Goal: Transaction & Acquisition: Download file/media

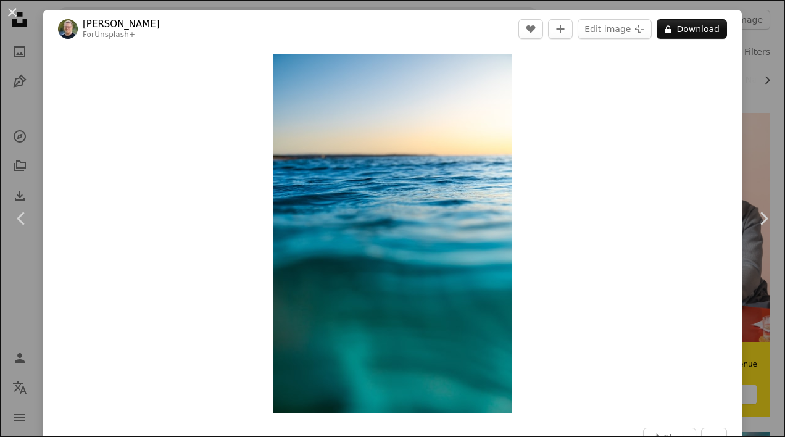
scroll to position [56, 0]
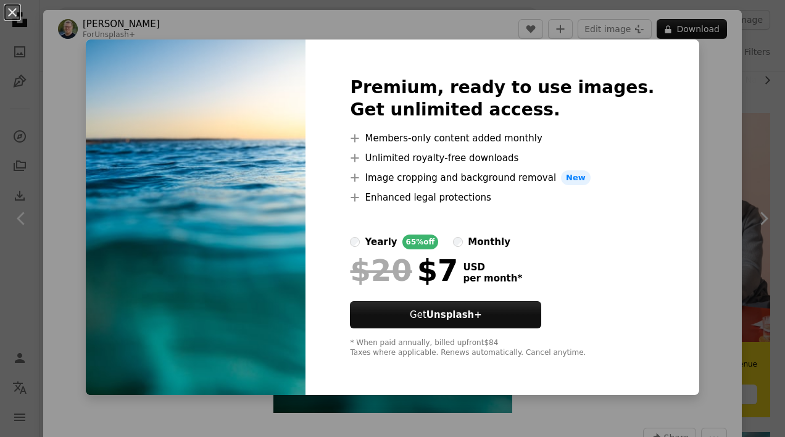
click at [698, 95] on div "An X shape Premium, ready to use images. Get unlimited access. A plus sign Memb…" at bounding box center [392, 218] width 785 height 437
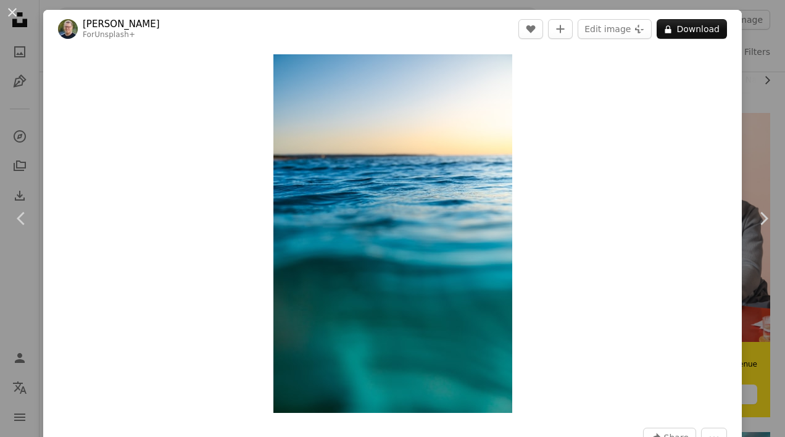
click at [748, 93] on div "An X shape Chevron left Chevron right [PERSON_NAME] For Unsplash+ A heart A plu…" at bounding box center [392, 218] width 785 height 437
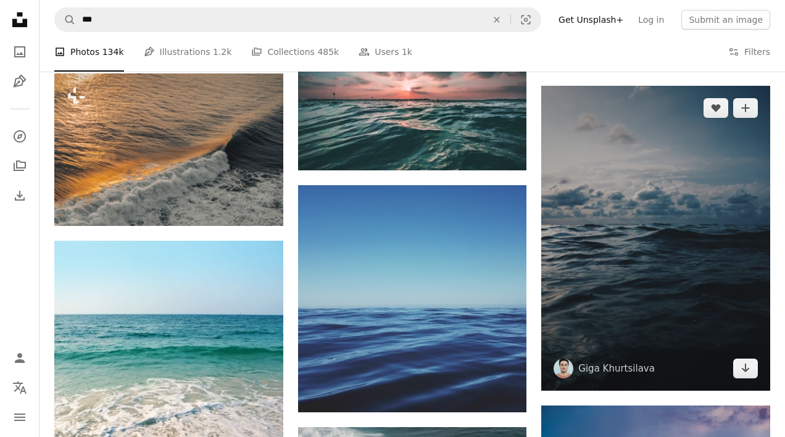
scroll to position [928, 0]
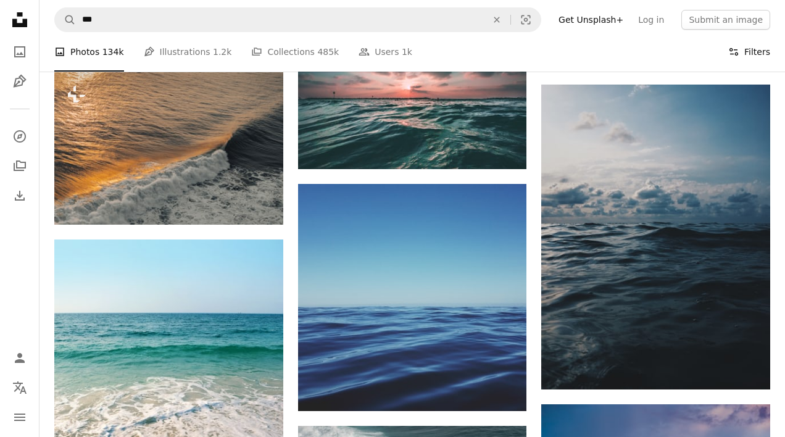
click at [748, 53] on button "Filters Filters" at bounding box center [749, 51] width 42 height 39
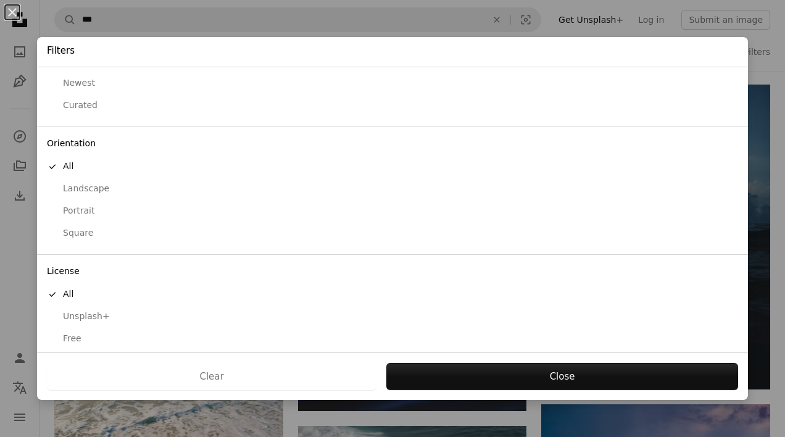
scroll to position [45, 0]
click at [74, 333] on div "Free" at bounding box center [392, 339] width 691 height 12
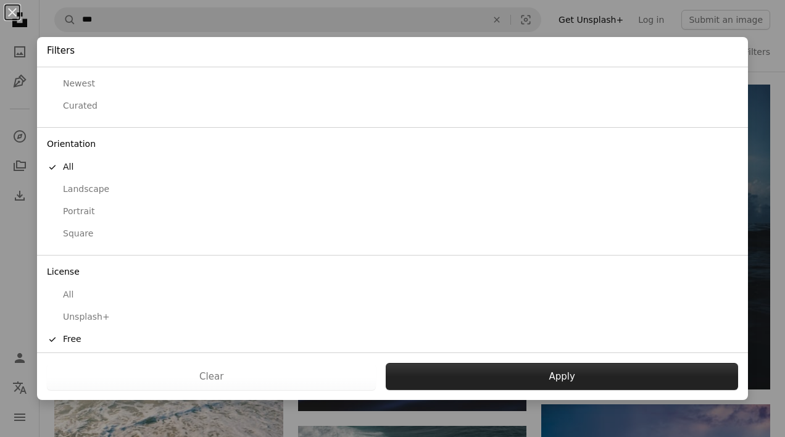
click at [546, 374] on button "Apply" at bounding box center [562, 376] width 352 height 27
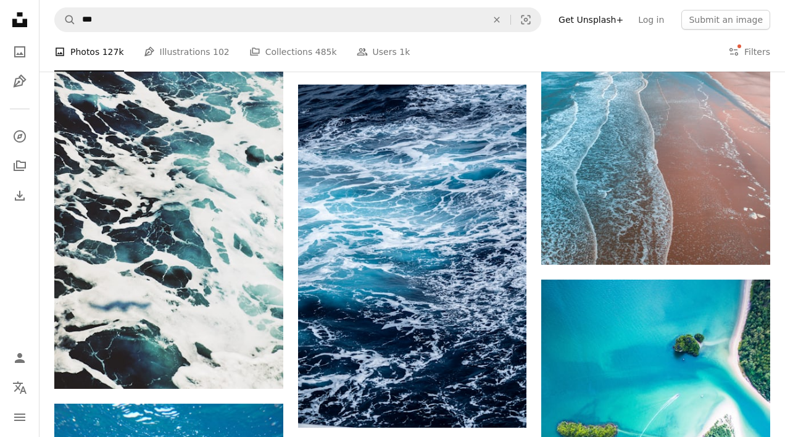
scroll to position [1404, 0]
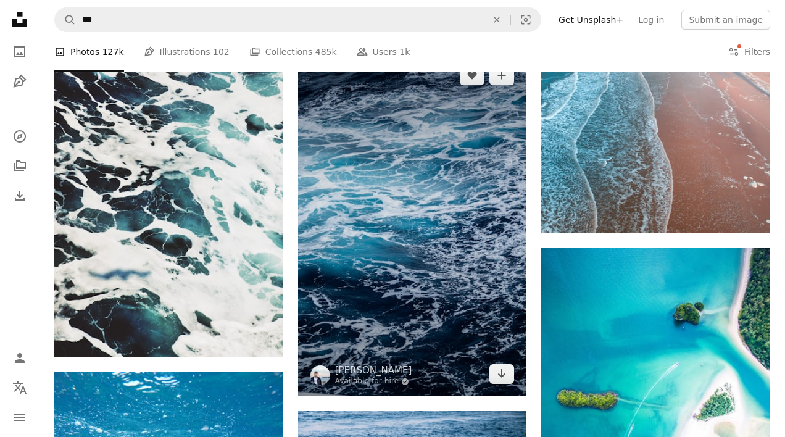
click at [420, 219] on img at bounding box center [412, 224] width 229 height 343
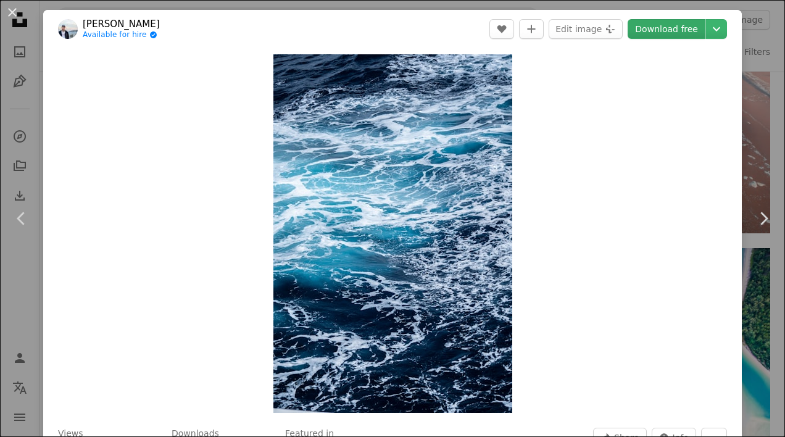
click at [674, 27] on link "Download free" at bounding box center [666, 29] width 78 height 20
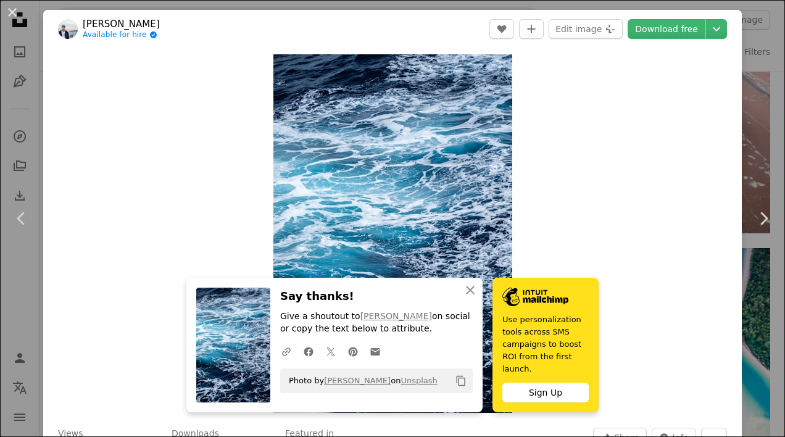
click at [774, 84] on div "An X shape Chevron left Chevron right [PERSON_NAME] Available for hire A checkm…" at bounding box center [392, 218] width 785 height 437
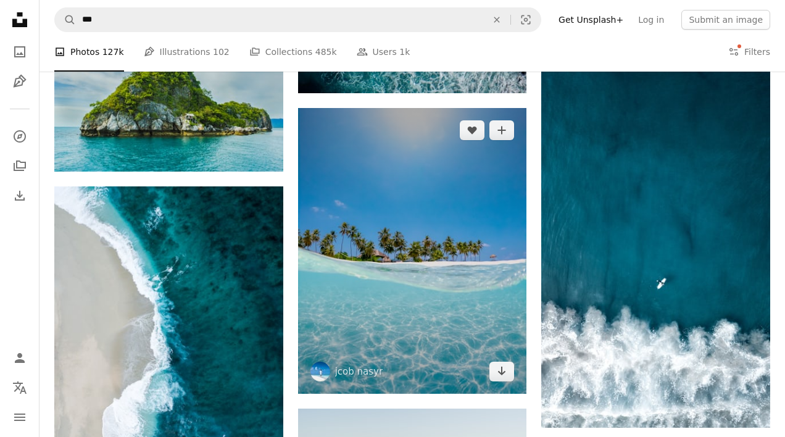
scroll to position [2586, 0]
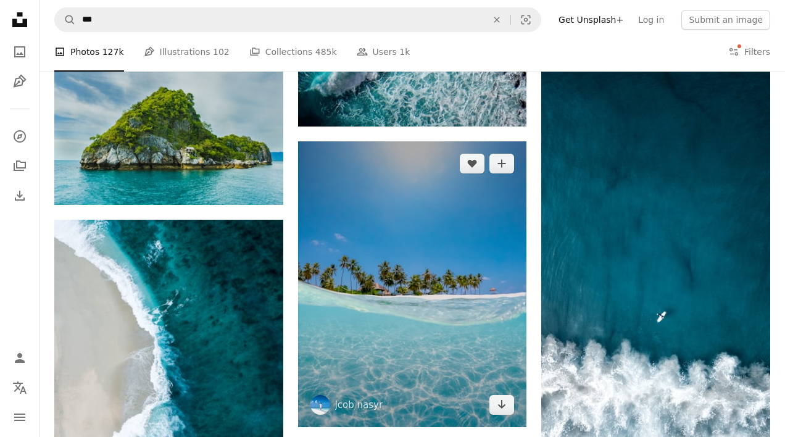
click at [410, 302] on img at bounding box center [412, 284] width 229 height 286
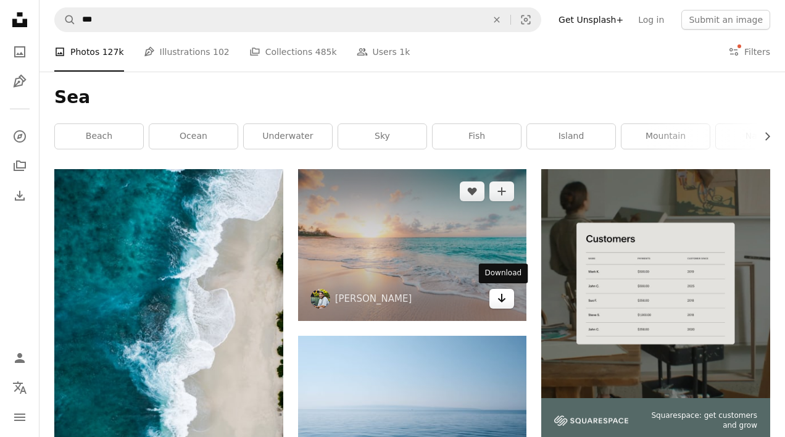
click at [502, 298] on icon "Download" at bounding box center [502, 298] width 8 height 9
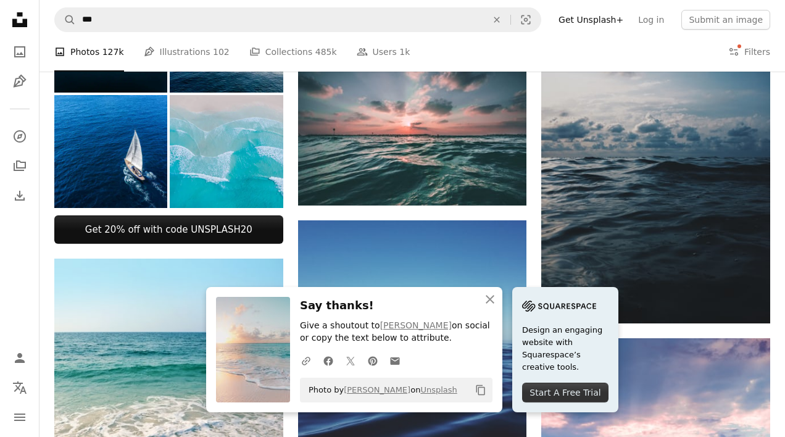
scroll to position [643, 0]
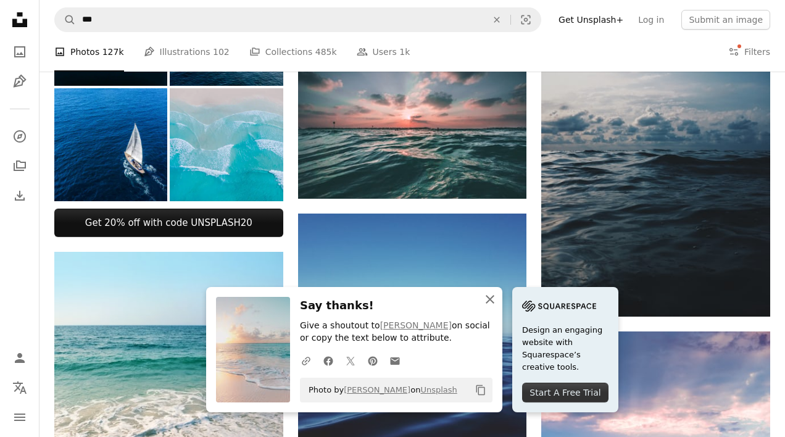
click at [489, 302] on icon "button" at bounding box center [489, 299] width 9 height 9
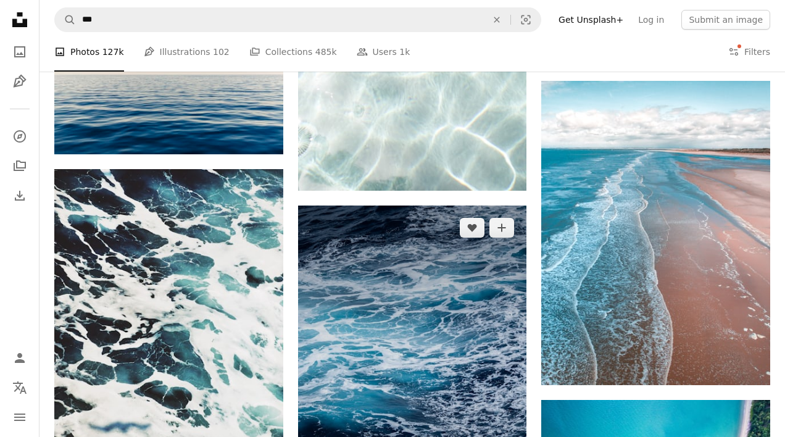
scroll to position [1256, 0]
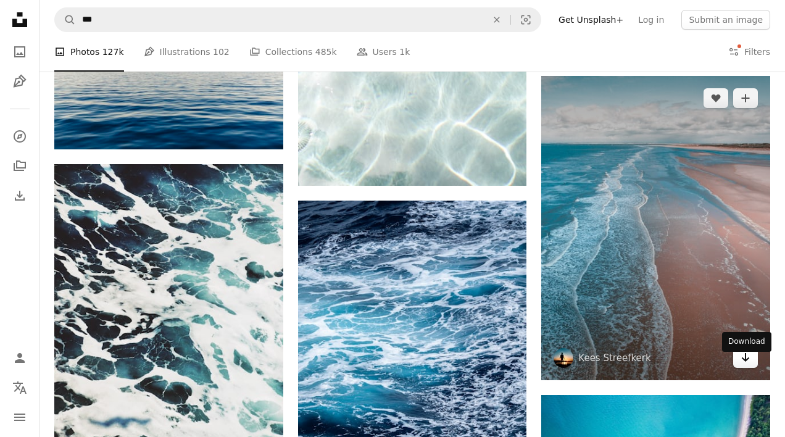
click at [748, 365] on icon "Arrow pointing down" at bounding box center [745, 357] width 10 height 15
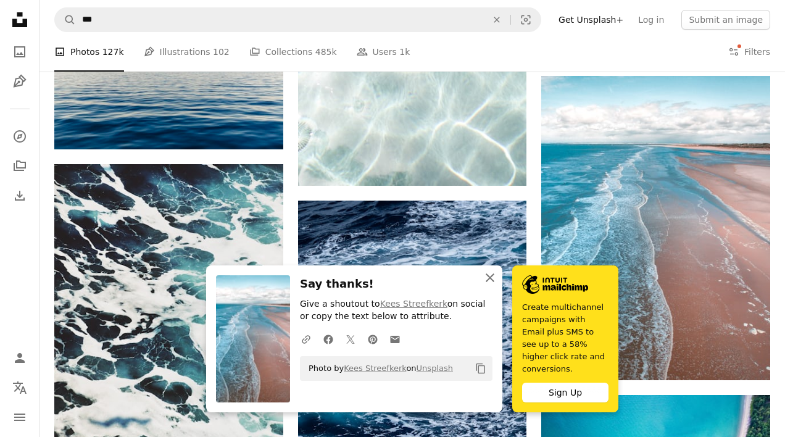
click at [487, 282] on icon "button" at bounding box center [489, 277] width 9 height 9
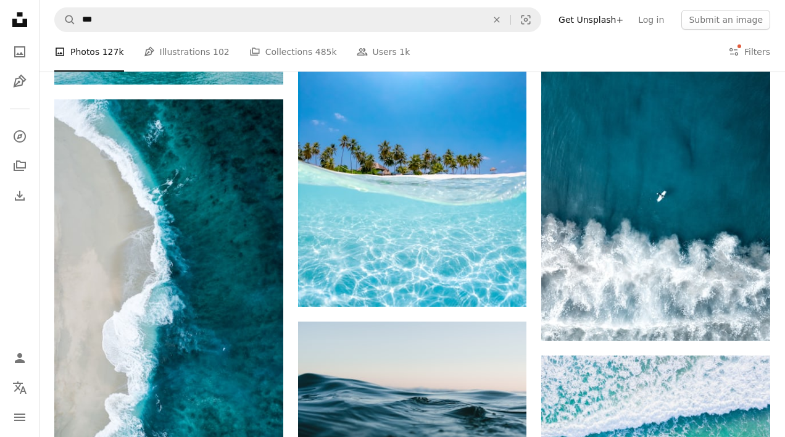
scroll to position [3154, 0]
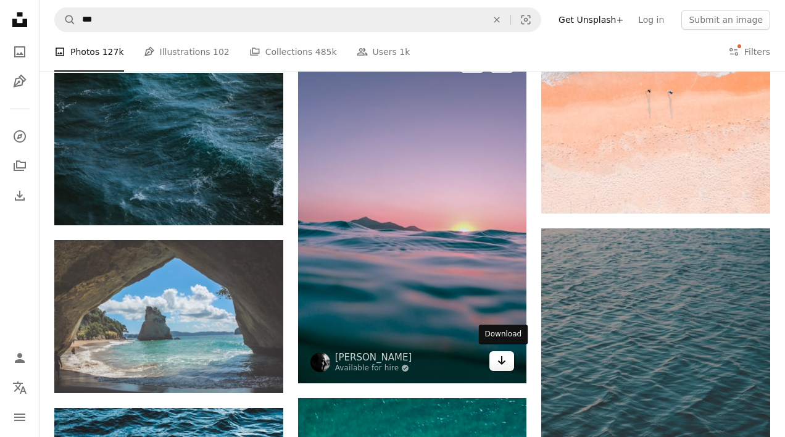
click at [500, 356] on icon "Arrow pointing down" at bounding box center [502, 360] width 10 height 15
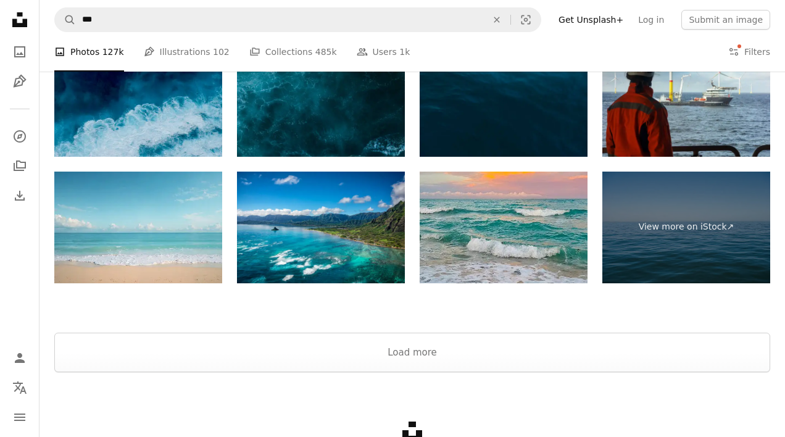
scroll to position [4347, 0]
